Goal: Task Accomplishment & Management: Use online tool/utility

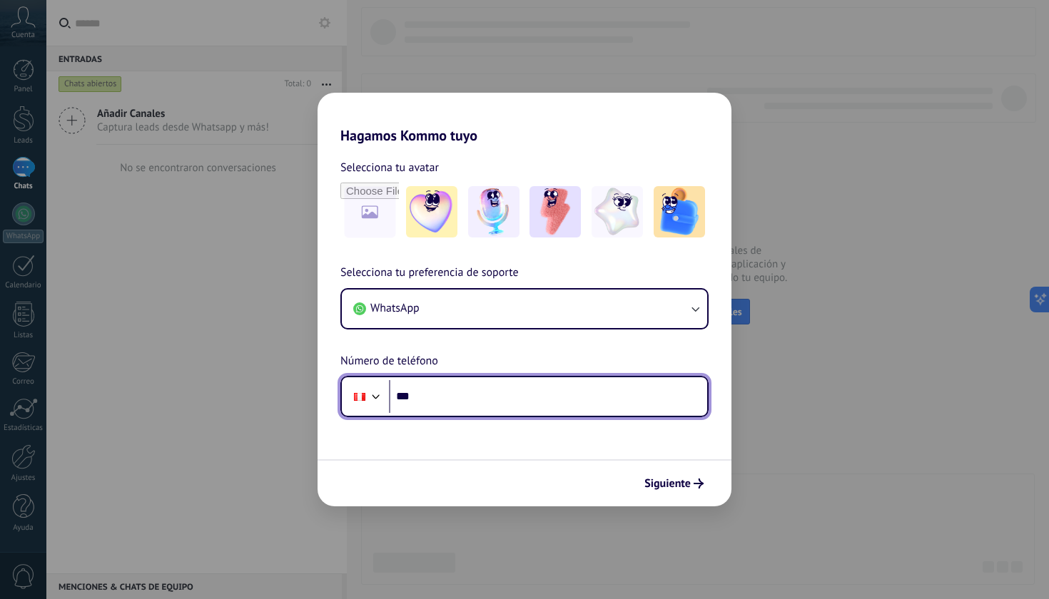
click at [470, 392] on input "***" at bounding box center [548, 396] width 318 height 33
type input "**********"
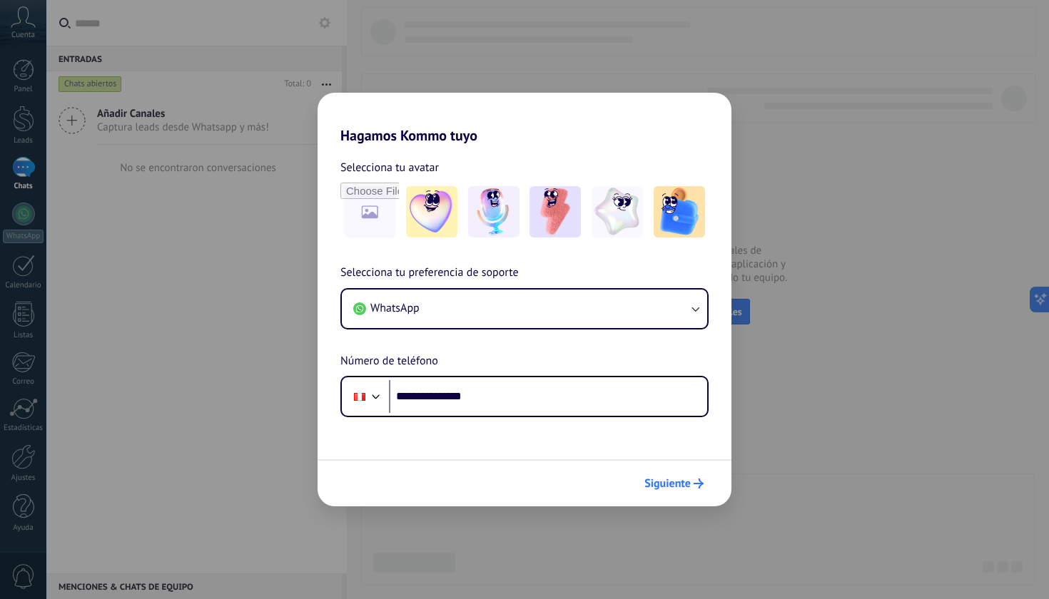
click at [653, 481] on span "Siguiente" at bounding box center [667, 484] width 46 height 10
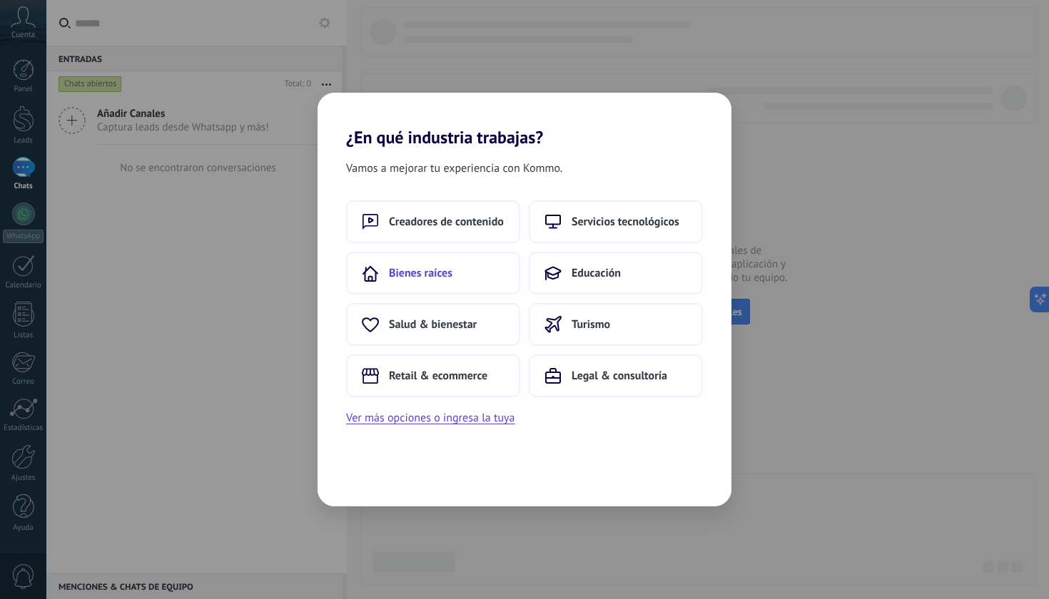
click at [425, 272] on span "Bienes raíces" at bounding box center [420, 273] width 63 height 14
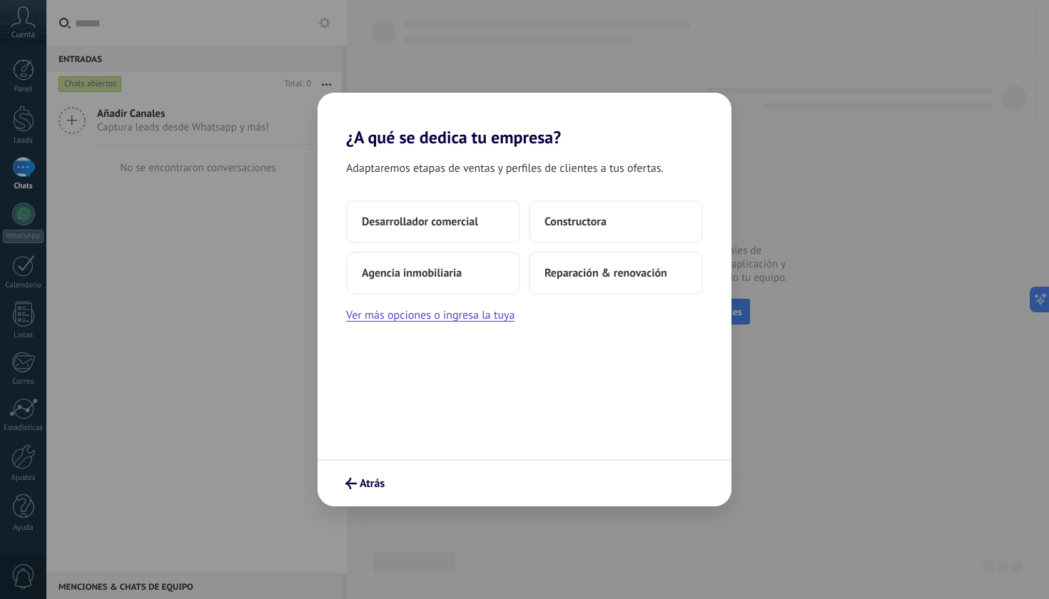
click at [419, 275] on span "Agencia inmobiliaria" at bounding box center [412, 273] width 100 height 14
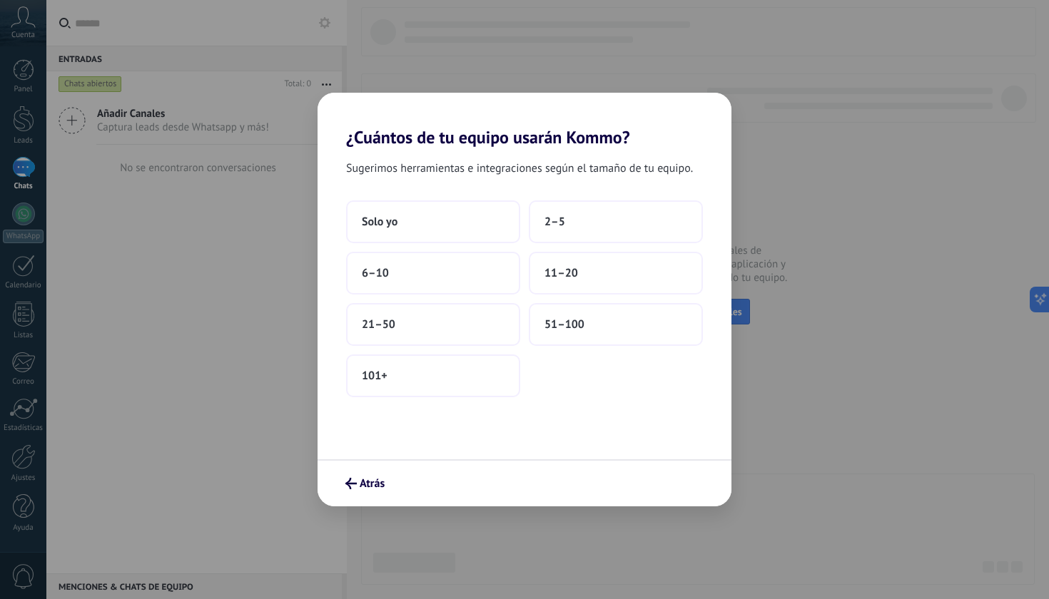
click at [464, 180] on div "Sugerimos herramientas e integraciones según el tamaño de tu equipo. Solo yo 2–…" at bounding box center [524, 304] width 414 height 312
drag, startPoint x: 464, startPoint y: 180, endPoint x: 476, endPoint y: 203, distance: 25.8
click at [479, 205] on div "Sugerimos herramientas e integraciones según el tamaño de tu equipo. Solo yo 2–…" at bounding box center [524, 304] width 414 height 312
click at [481, 210] on button "Solo yo" at bounding box center [433, 221] width 174 height 43
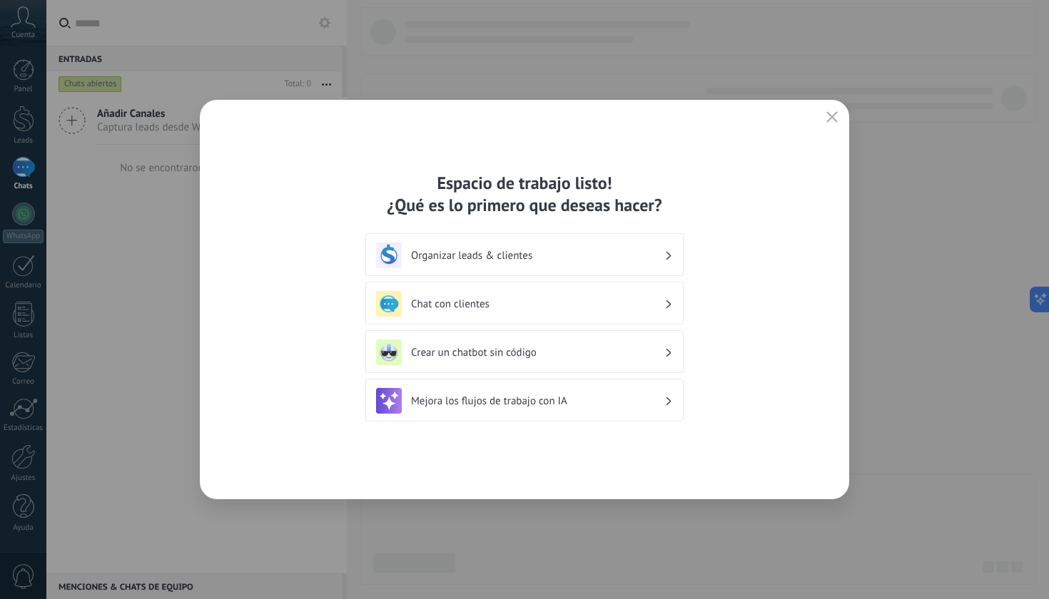
click at [658, 262] on h3 "Organizar leads & clientes" at bounding box center [537, 256] width 253 height 14
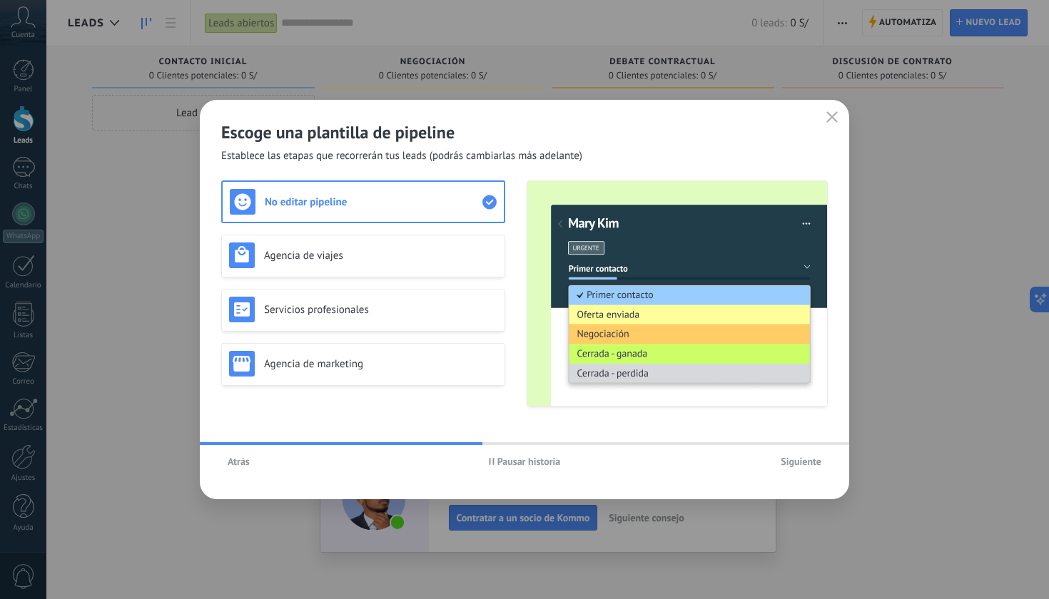
click at [510, 460] on span "Pausar historia" at bounding box center [528, 462] width 63 height 10
click at [805, 462] on span "Siguiente" at bounding box center [800, 462] width 41 height 10
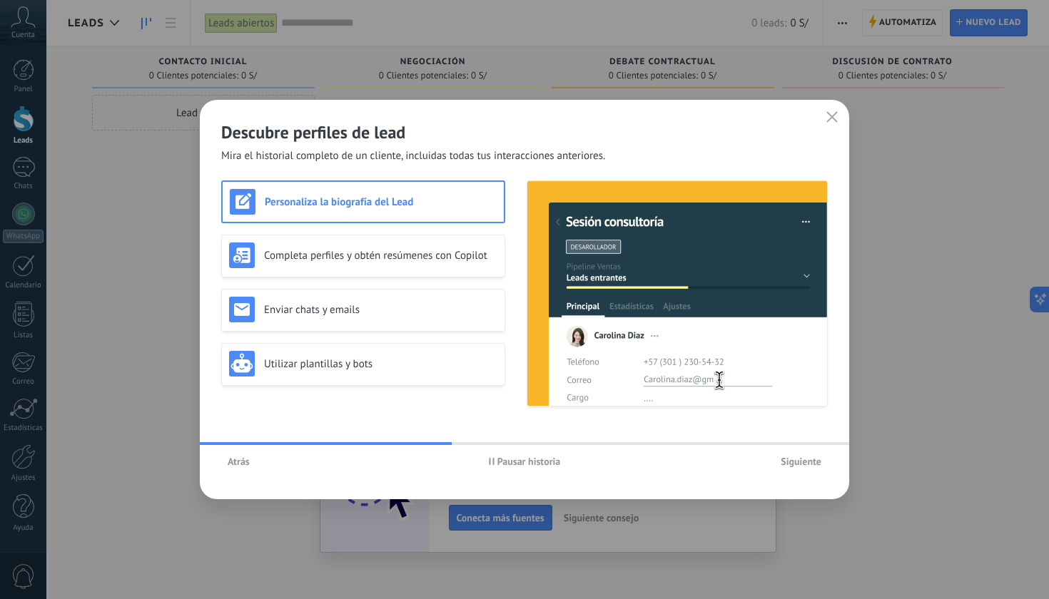
click at [810, 459] on span "Siguiente" at bounding box center [800, 462] width 41 height 10
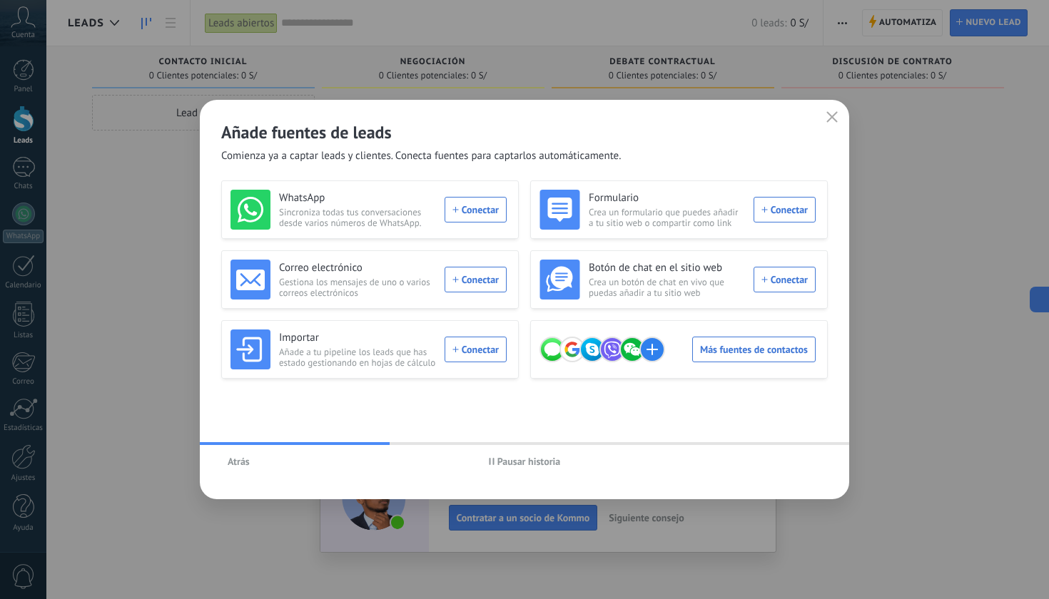
click at [829, 115] on use "button" at bounding box center [832, 116] width 11 height 11
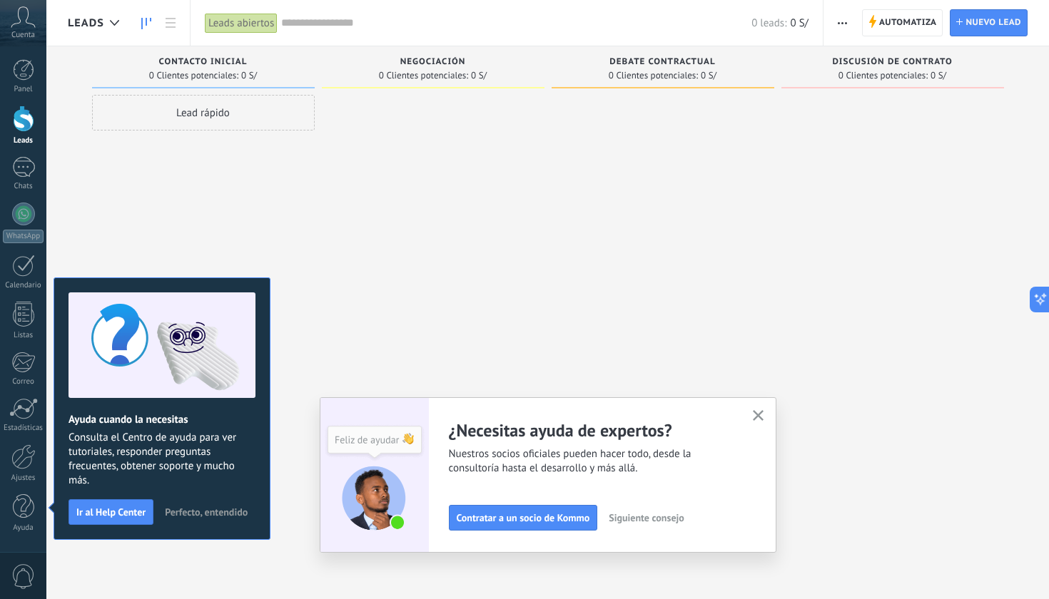
click at [757, 417] on use "button" at bounding box center [758, 415] width 11 height 11
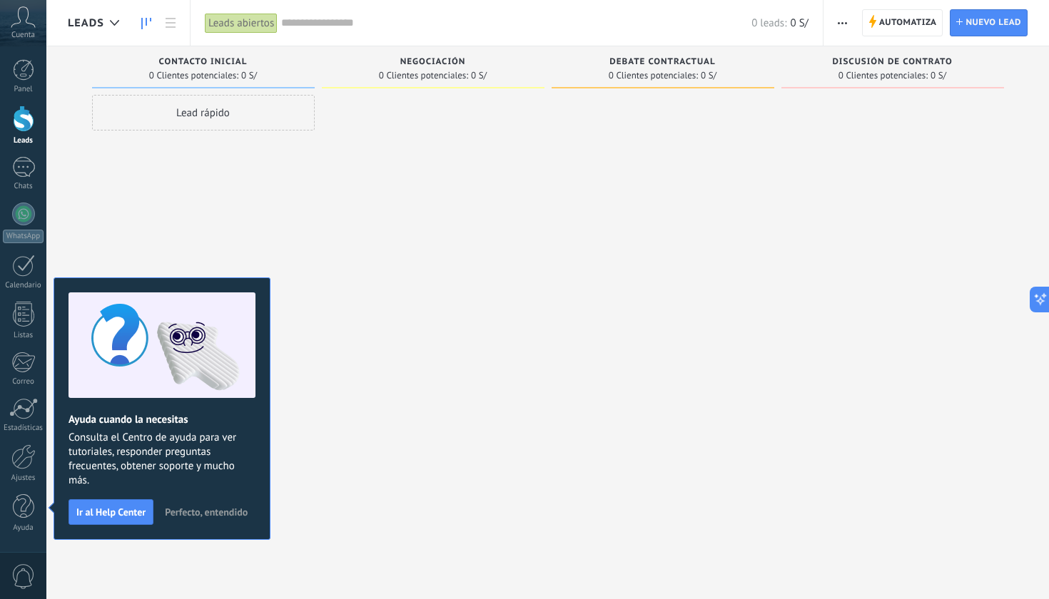
click at [222, 514] on span "Perfecto, entendido" at bounding box center [206, 512] width 83 height 10
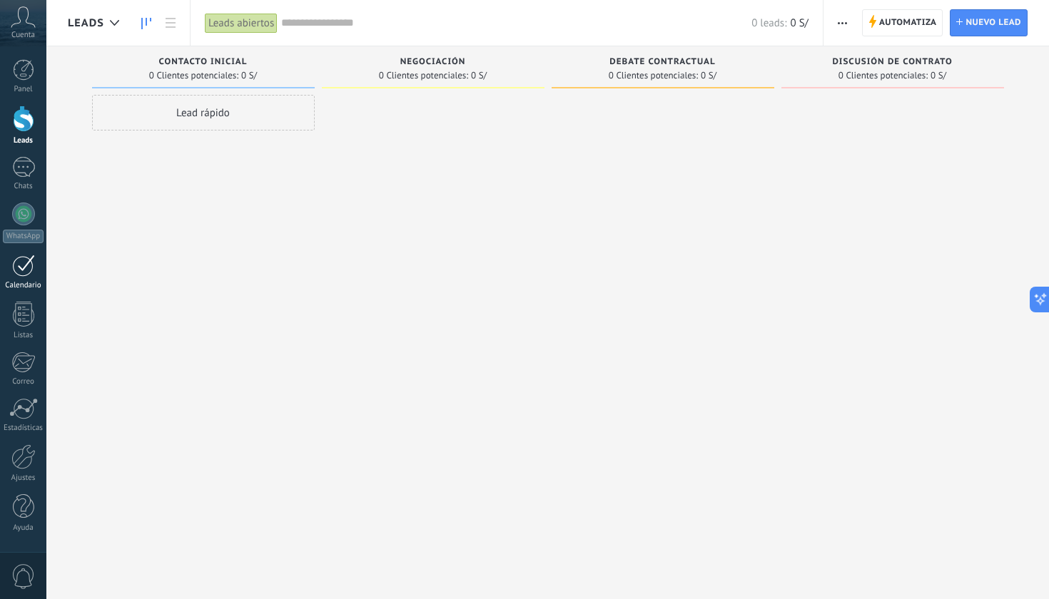
click at [21, 268] on div at bounding box center [23, 266] width 23 height 22
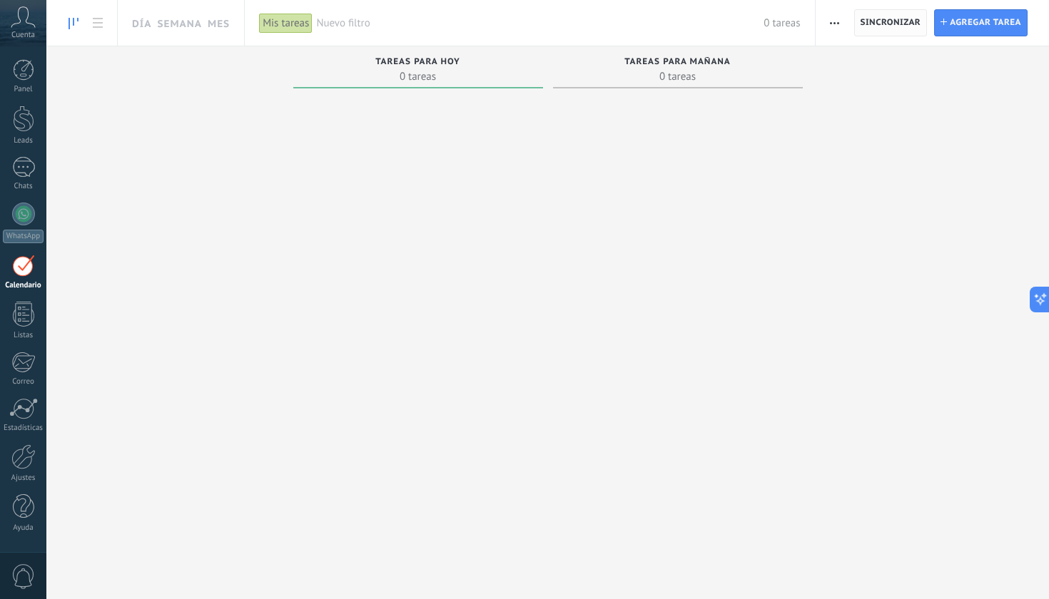
click at [911, 28] on span "Sincronizar" at bounding box center [890, 23] width 61 height 26
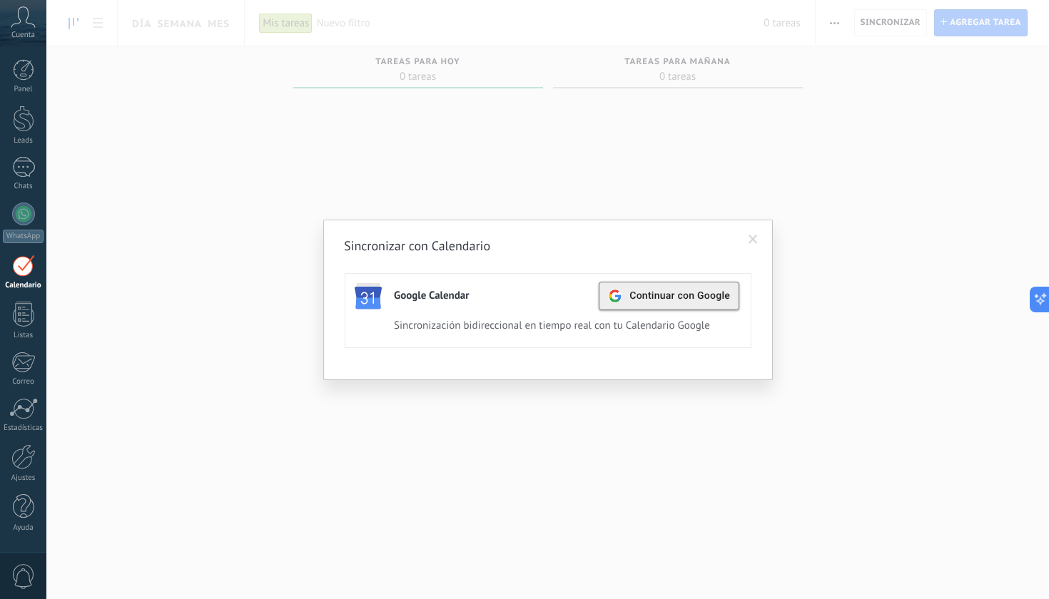
click at [660, 297] on span "Continuar con Google" at bounding box center [679, 295] width 101 height 11
click at [755, 243] on span at bounding box center [752, 240] width 9 height 10
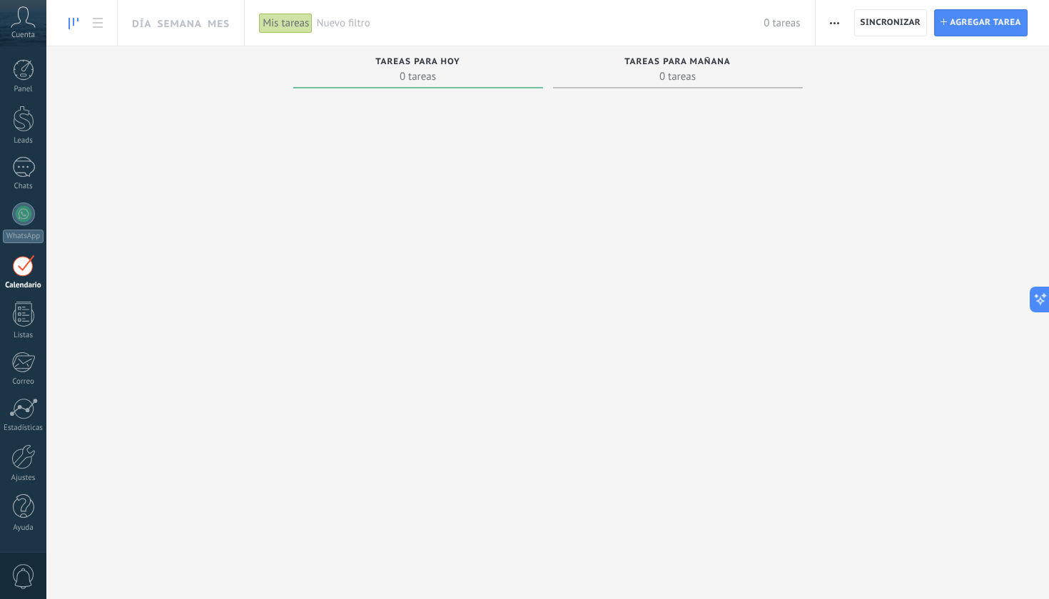
click at [28, 21] on icon at bounding box center [23, 16] width 25 height 21
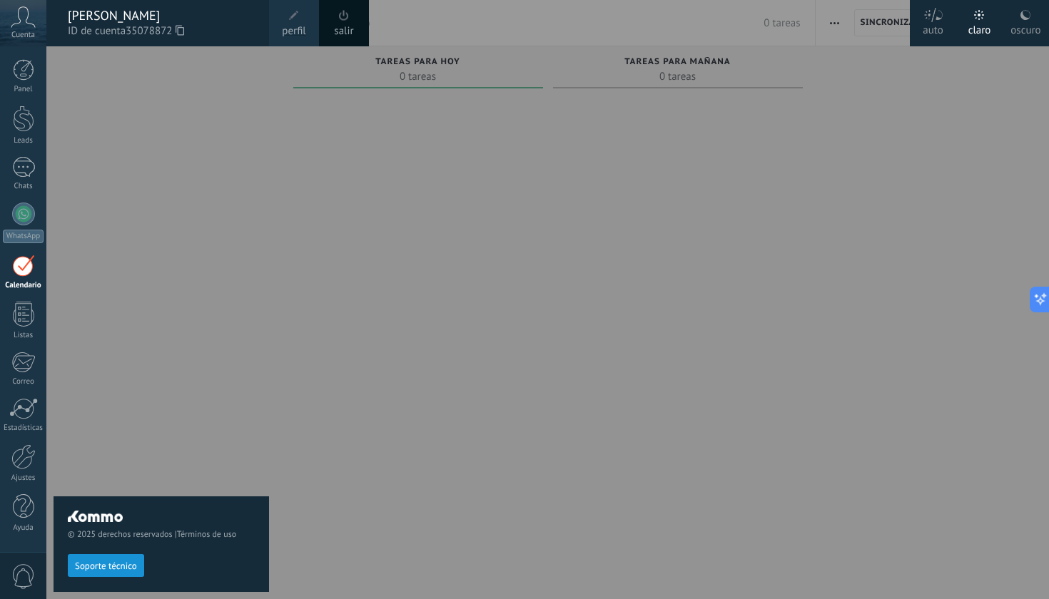
click at [291, 19] on span at bounding box center [294, 16] width 10 height 10
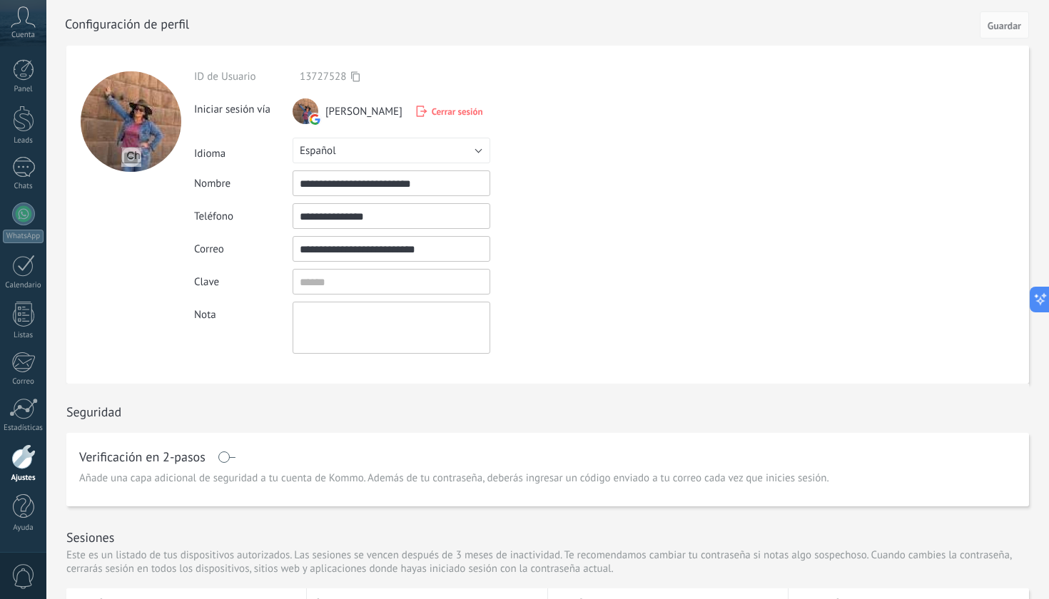
click at [15, 15] on icon at bounding box center [23, 16] width 25 height 21
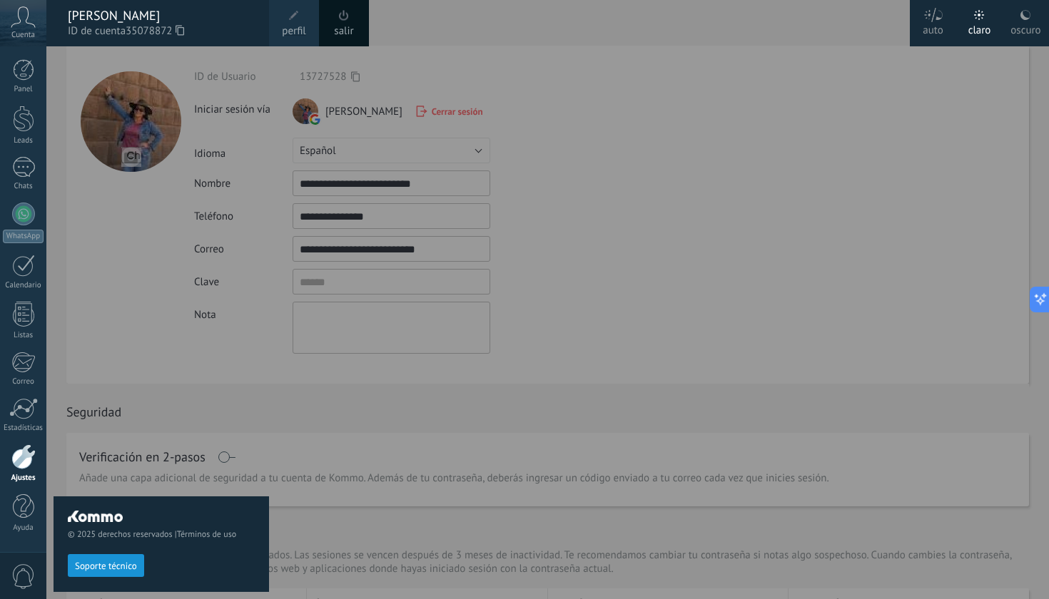
click at [225, 118] on div "© 2025 derechos reservados | Términos de uso Soporte técnico" at bounding box center [160, 322] width 215 height 553
click at [264, 220] on div "© 2025 derechos reservados | Términos de uso Soporte técnico" at bounding box center [160, 322] width 215 height 553
click at [251, 317] on div "© 2025 derechos reservados | Términos de uso Soporte técnico" at bounding box center [160, 322] width 215 height 553
click at [305, 24] on span "perfil" at bounding box center [294, 32] width 24 height 16
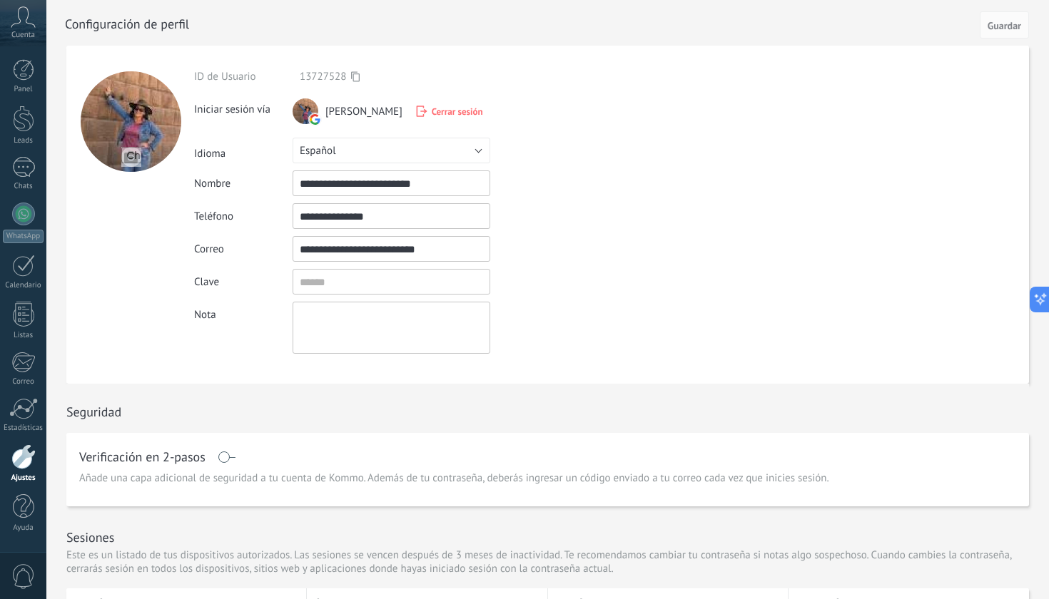
click at [21, 31] on span "Cuenta" at bounding box center [23, 35] width 24 height 9
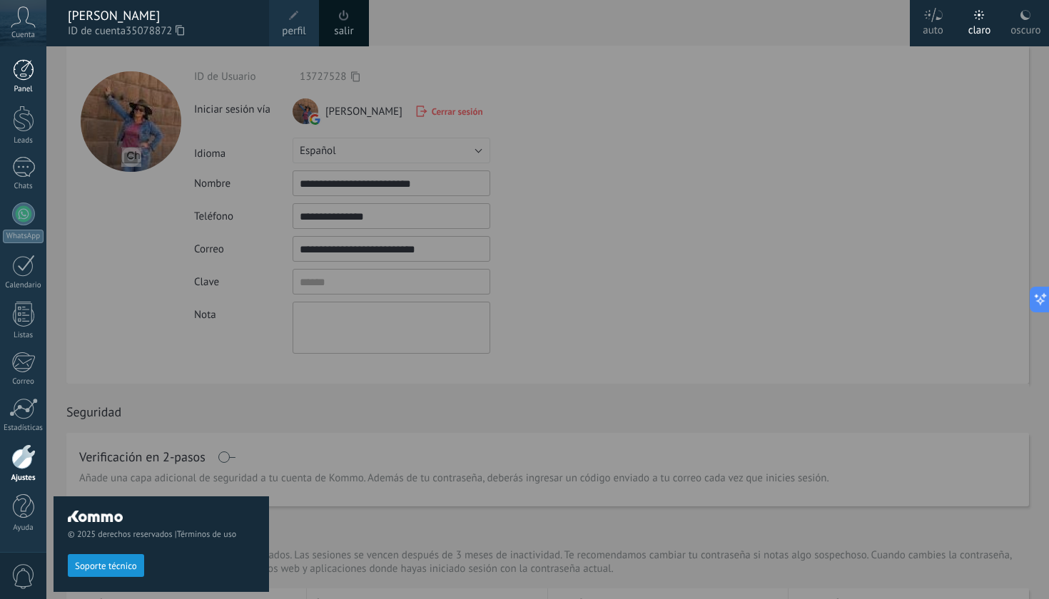
click at [21, 86] on div "Panel" at bounding box center [23, 89] width 41 height 9
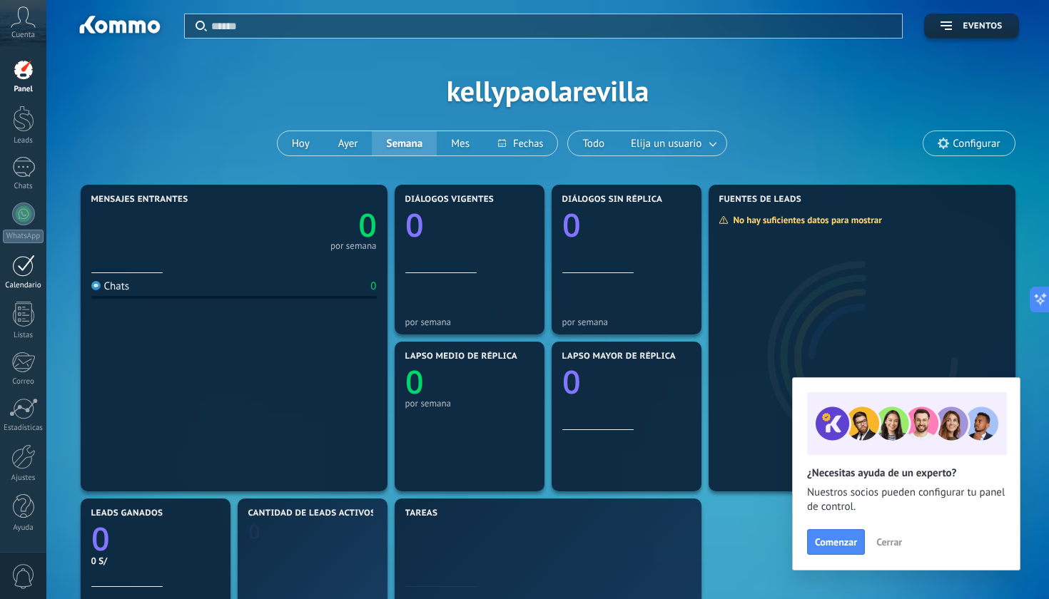
click at [30, 262] on div at bounding box center [23, 266] width 23 height 22
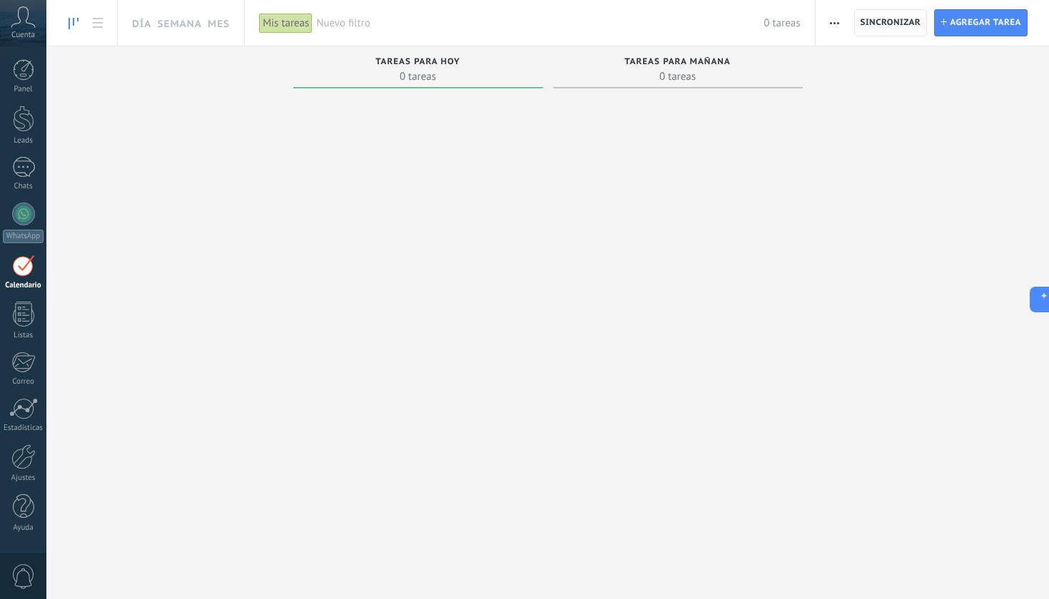
click at [867, 20] on span "Sincronizar" at bounding box center [890, 23] width 61 height 9
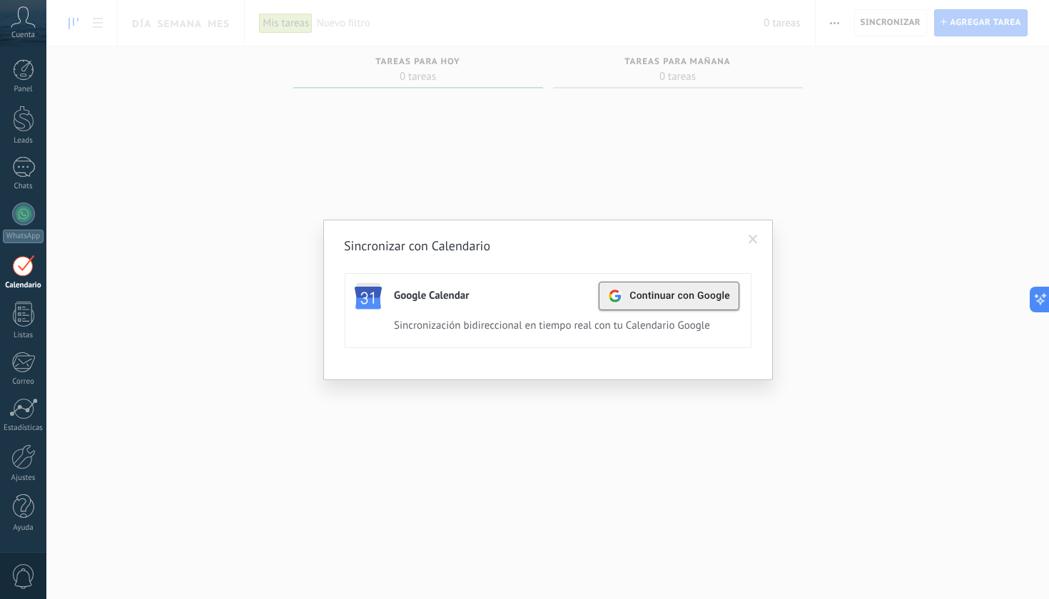
click at [636, 291] on span "Continuar con Google" at bounding box center [679, 295] width 101 height 11
click at [252, 141] on div "Sincronizar con Calendario Google Calendar Continuar con Google Activa Apagar S…" at bounding box center [547, 299] width 1002 height 599
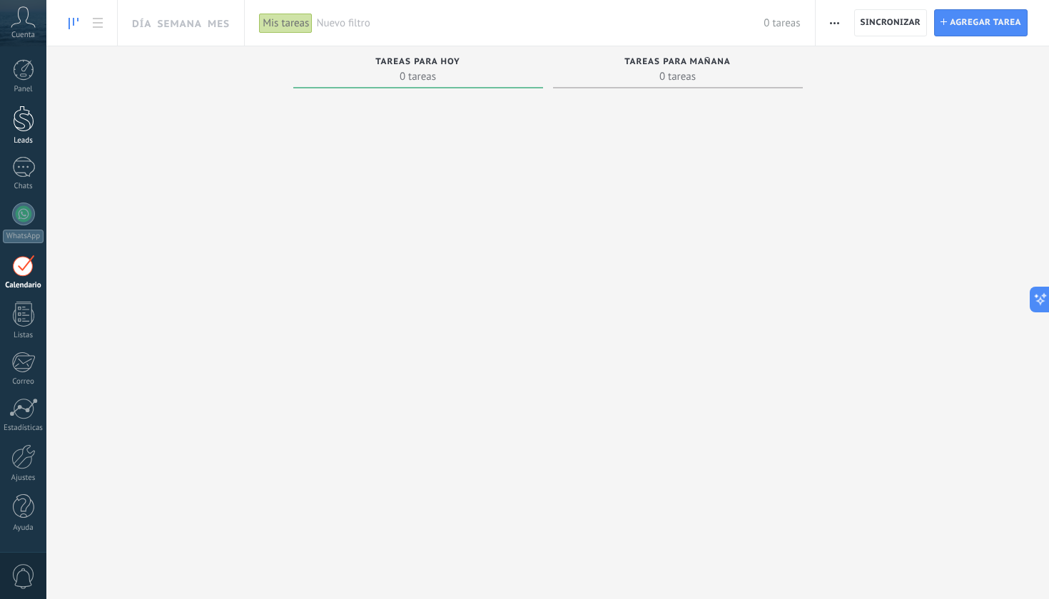
click at [29, 125] on div at bounding box center [23, 119] width 21 height 26
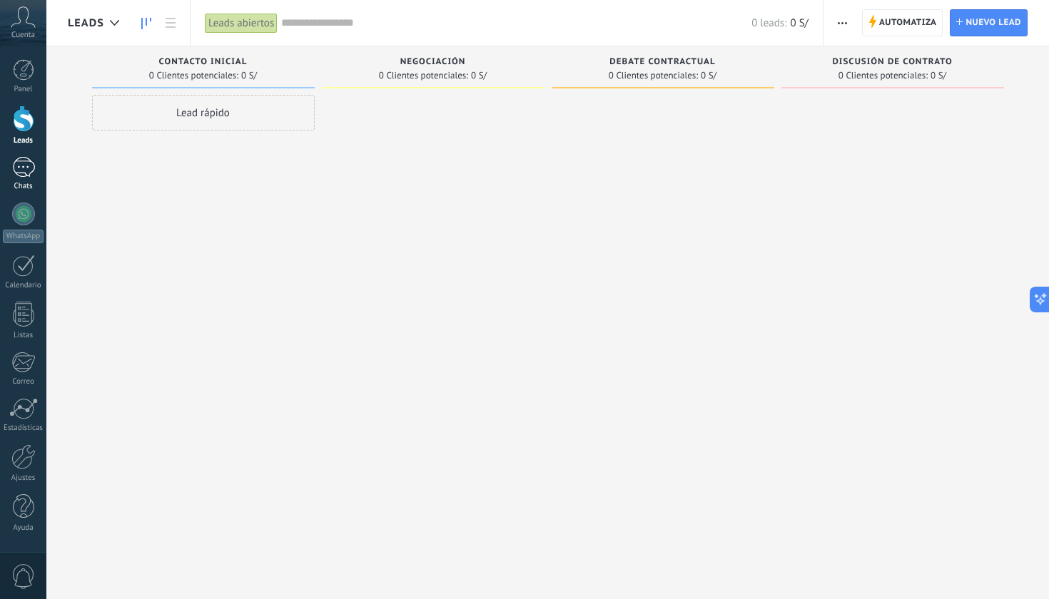
click at [31, 170] on div at bounding box center [23, 167] width 23 height 21
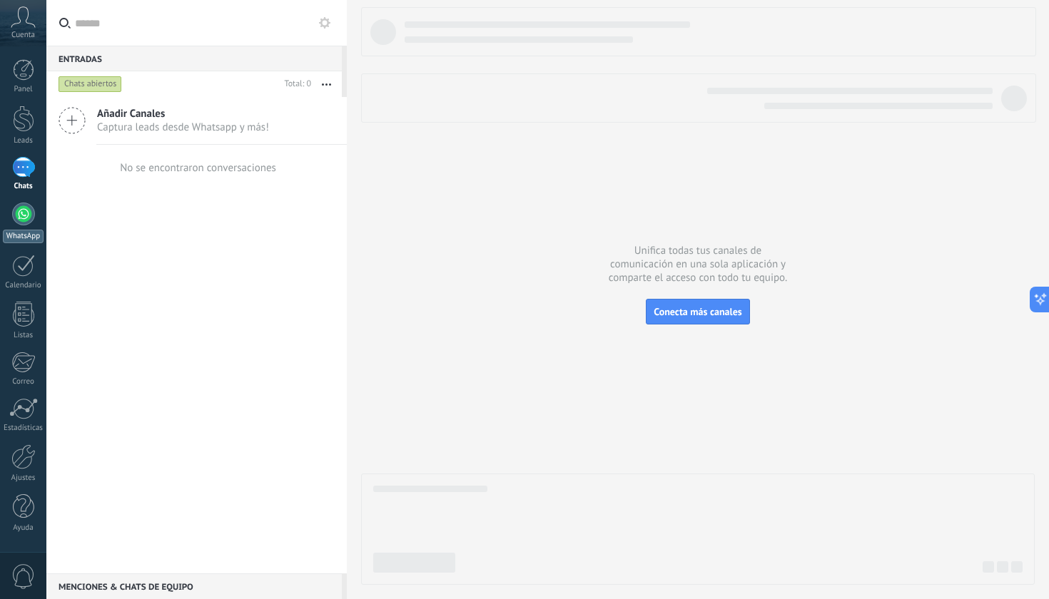
click at [19, 208] on div at bounding box center [23, 214] width 23 height 23
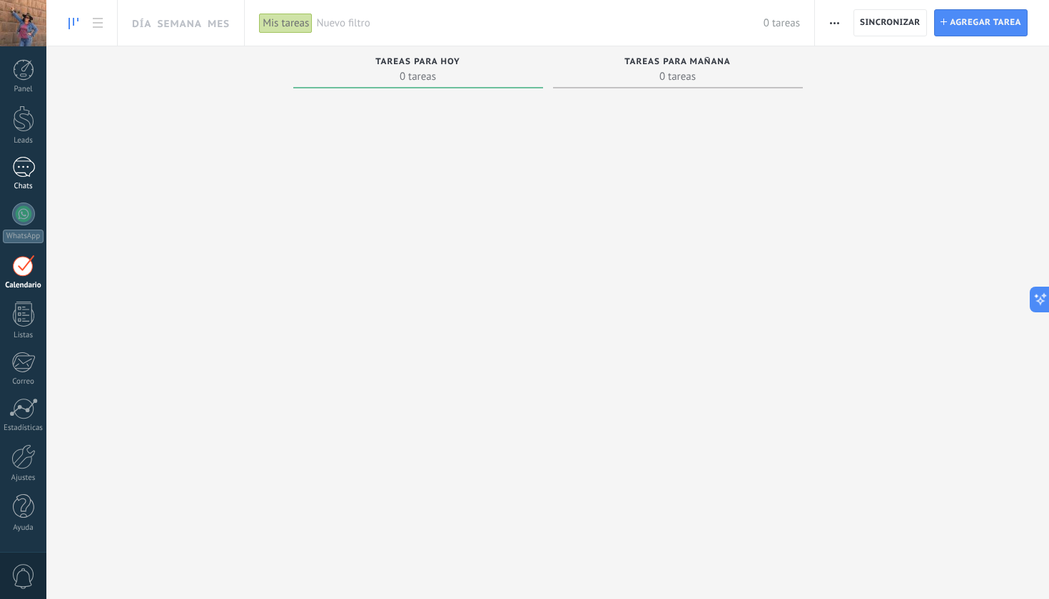
click at [28, 177] on div at bounding box center [23, 167] width 23 height 21
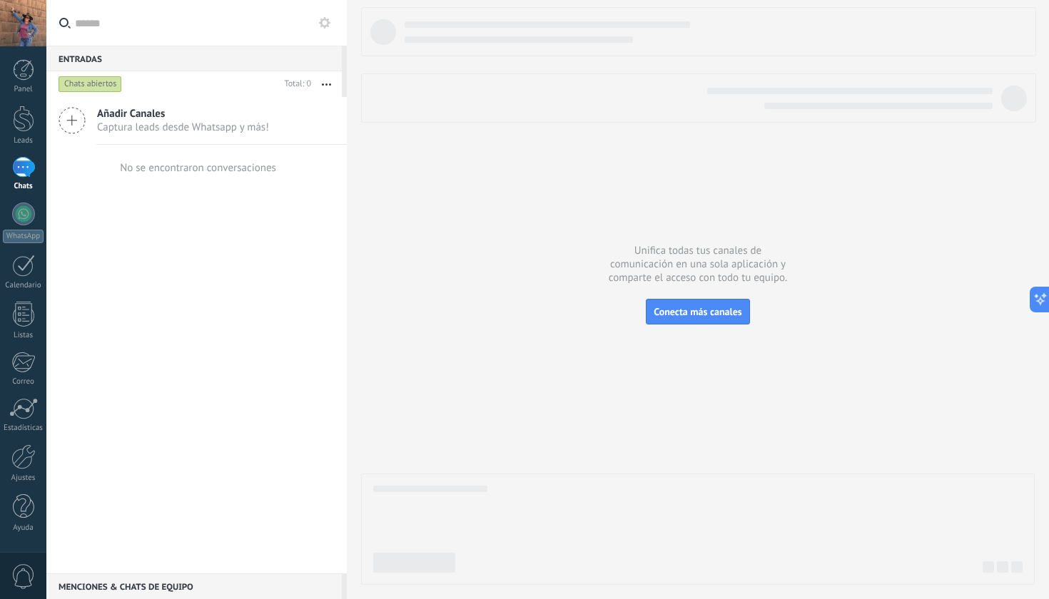
click at [101, 128] on span "Captura leads desde Whatsapp y más!" at bounding box center [183, 128] width 172 height 14
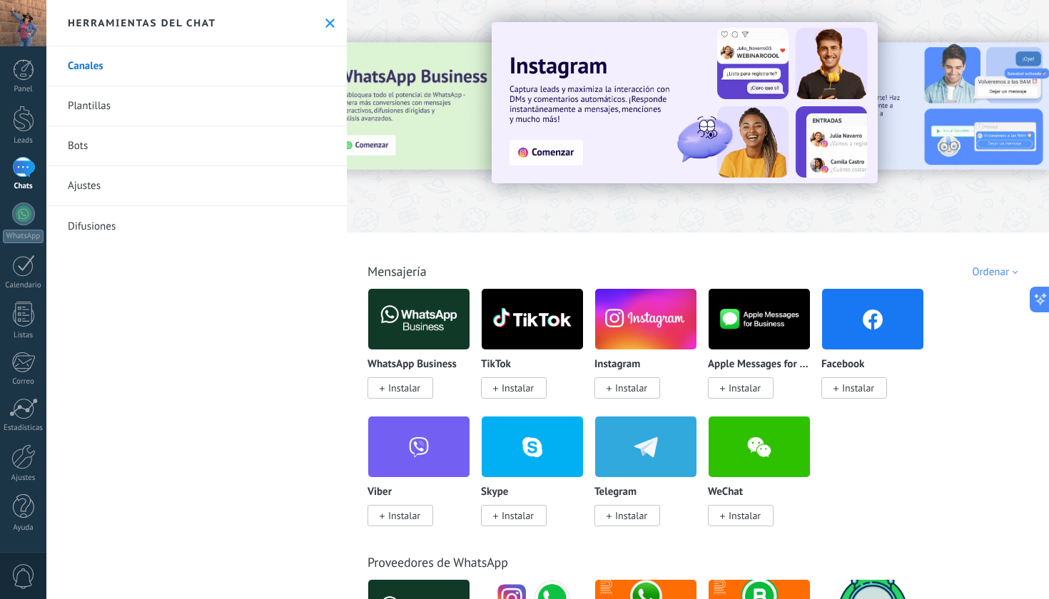
click at [432, 338] on img at bounding box center [418, 319] width 101 height 69
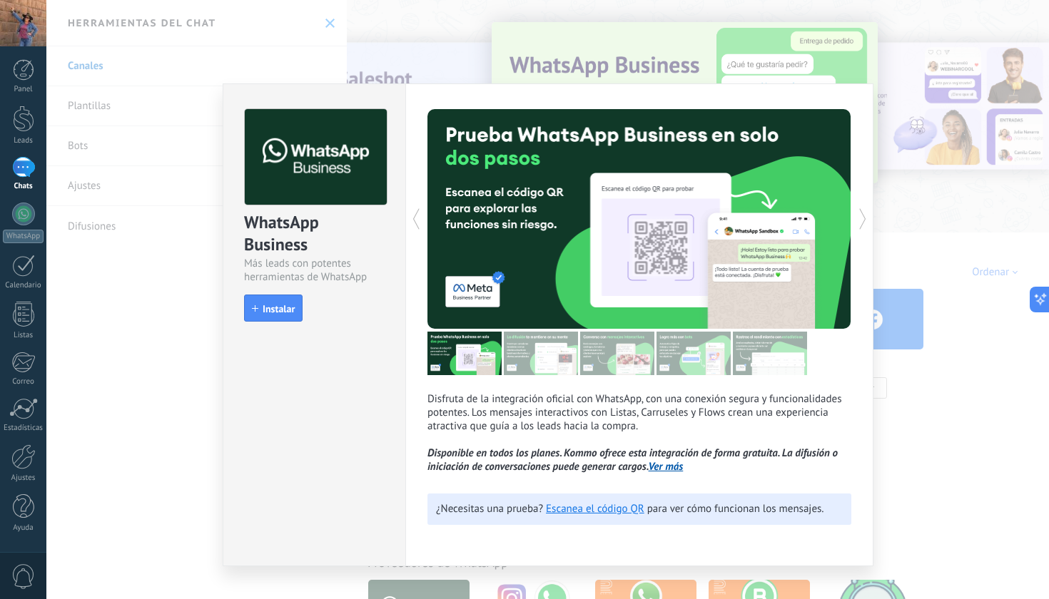
click at [452, 44] on div "WhatsApp Business Más leads con potentes herramientas de WhatsApp install Insta…" at bounding box center [547, 299] width 1002 height 599
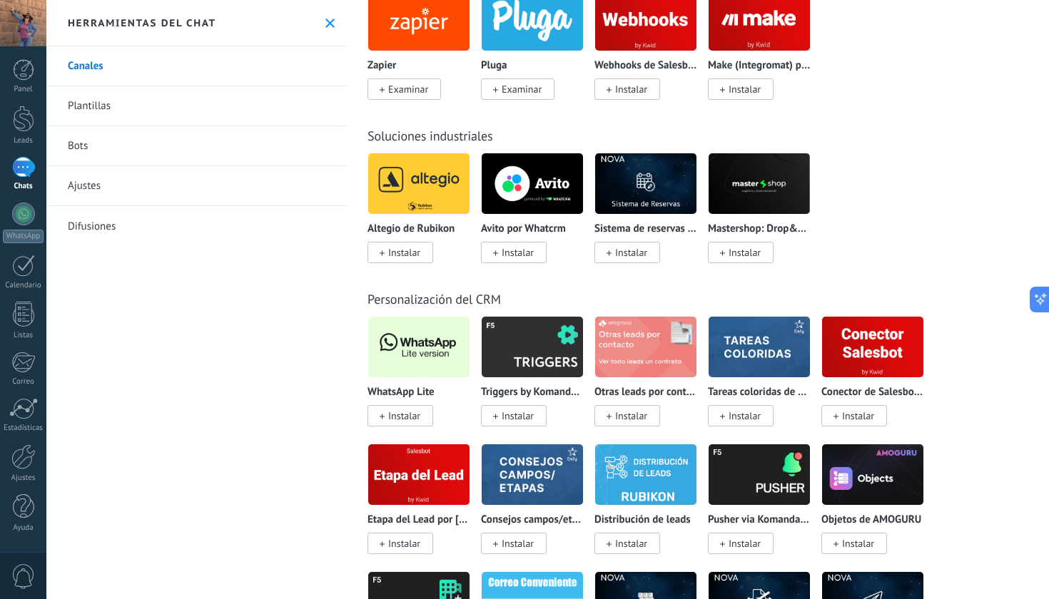
scroll to position [3398, 0]
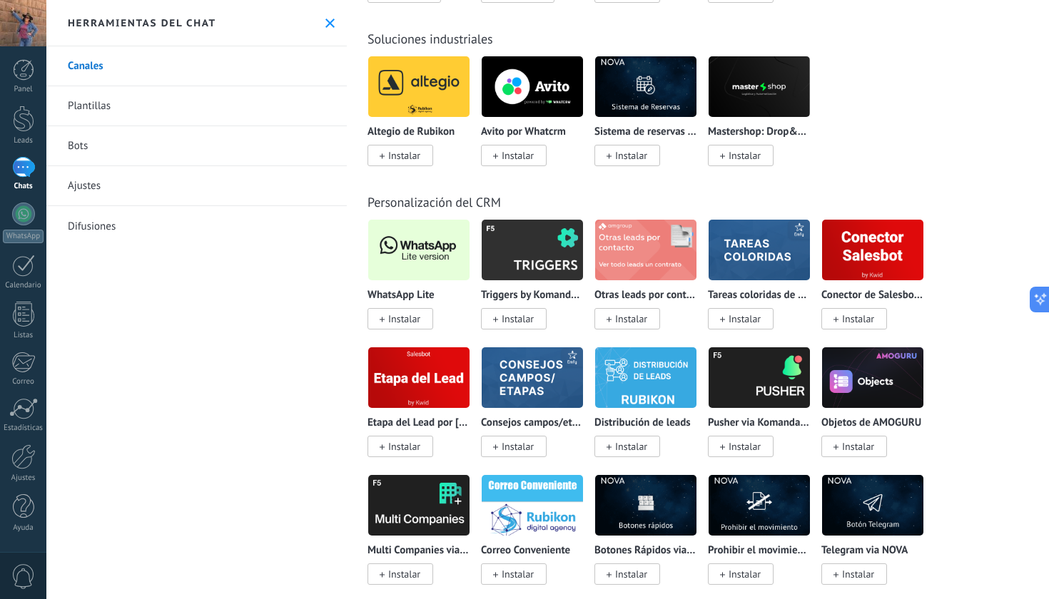
click at [421, 248] on img at bounding box center [418, 249] width 101 height 69
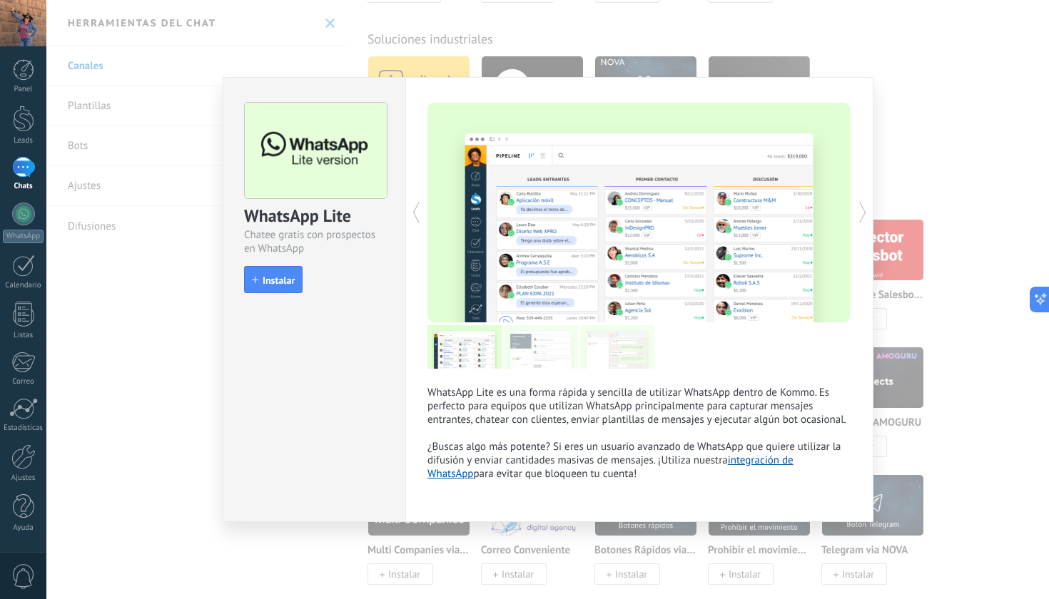
click at [861, 210] on icon at bounding box center [862, 212] width 14 height 29
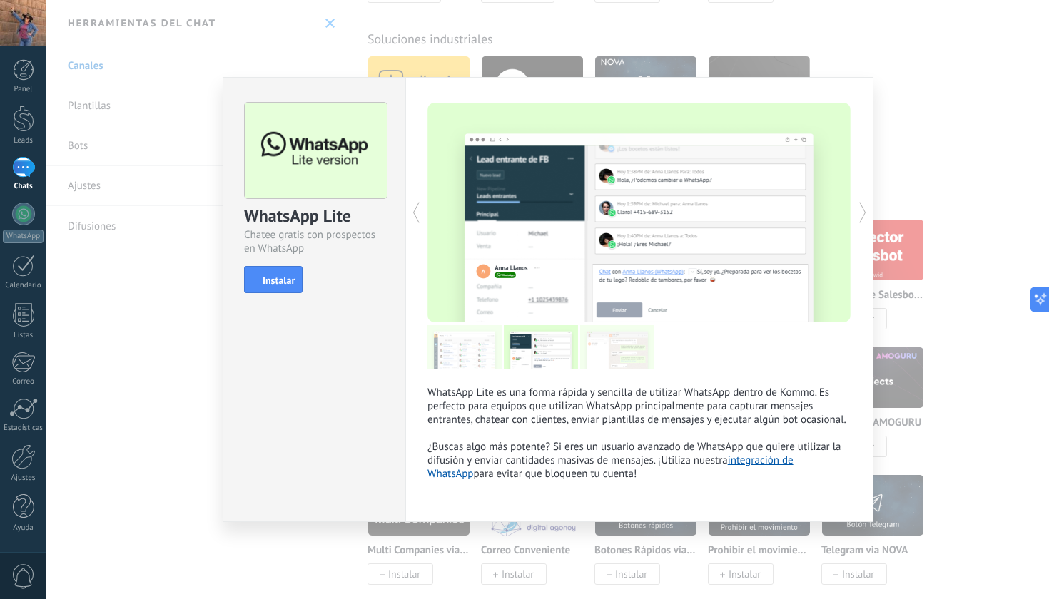
click at [861, 210] on icon at bounding box center [862, 212] width 14 height 29
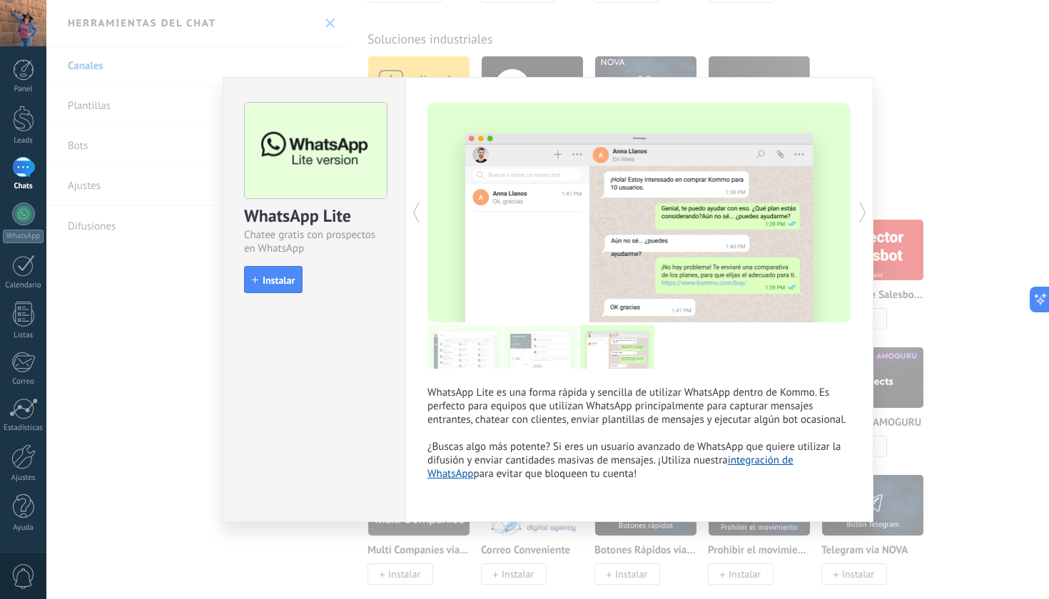
click at [861, 210] on icon at bounding box center [862, 212] width 14 height 29
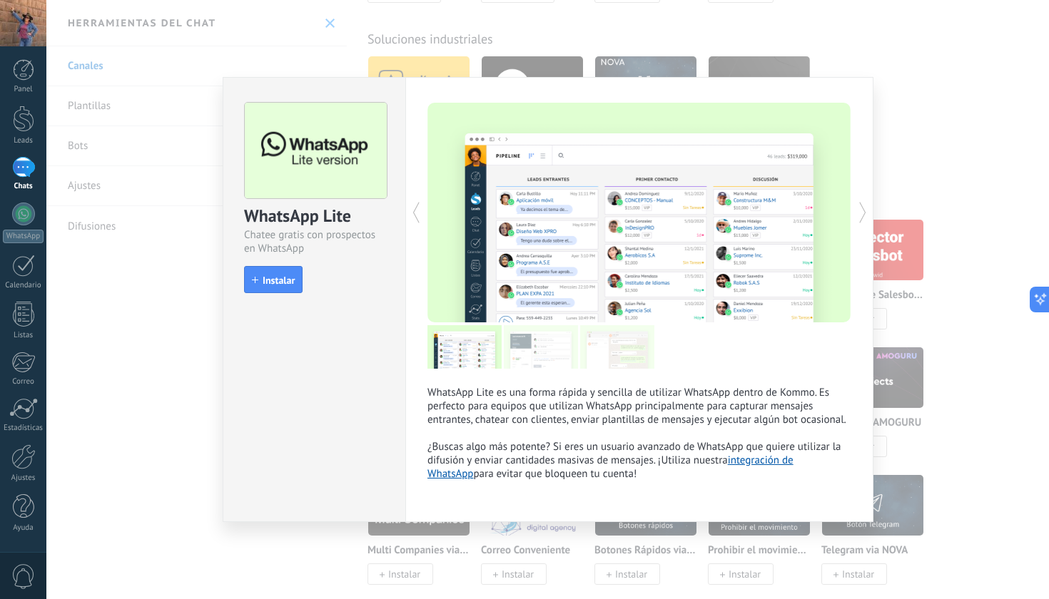
click at [1026, 78] on div "WhatsApp Lite Chatee gratis con prospectos en WhatsApp install Instalar WhatsAp…" at bounding box center [547, 299] width 1002 height 599
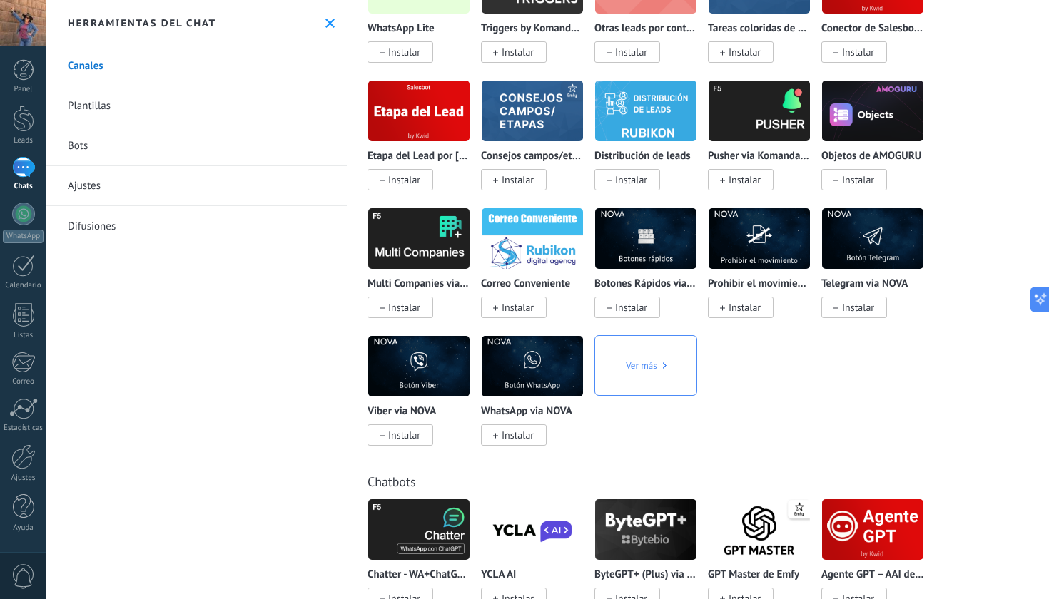
scroll to position [3664, 0]
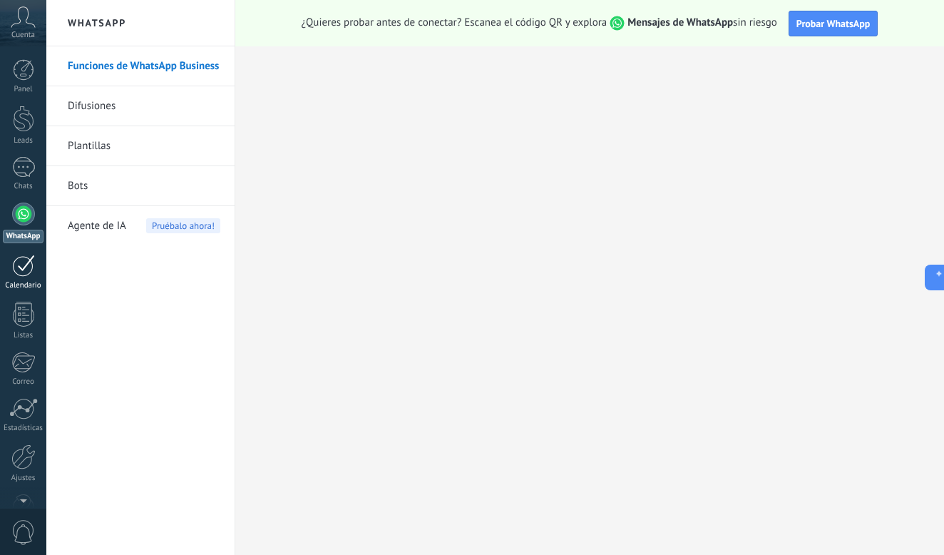
click at [25, 269] on div at bounding box center [23, 266] width 23 height 22
